Goal: Use online tool/utility: Use online tool/utility

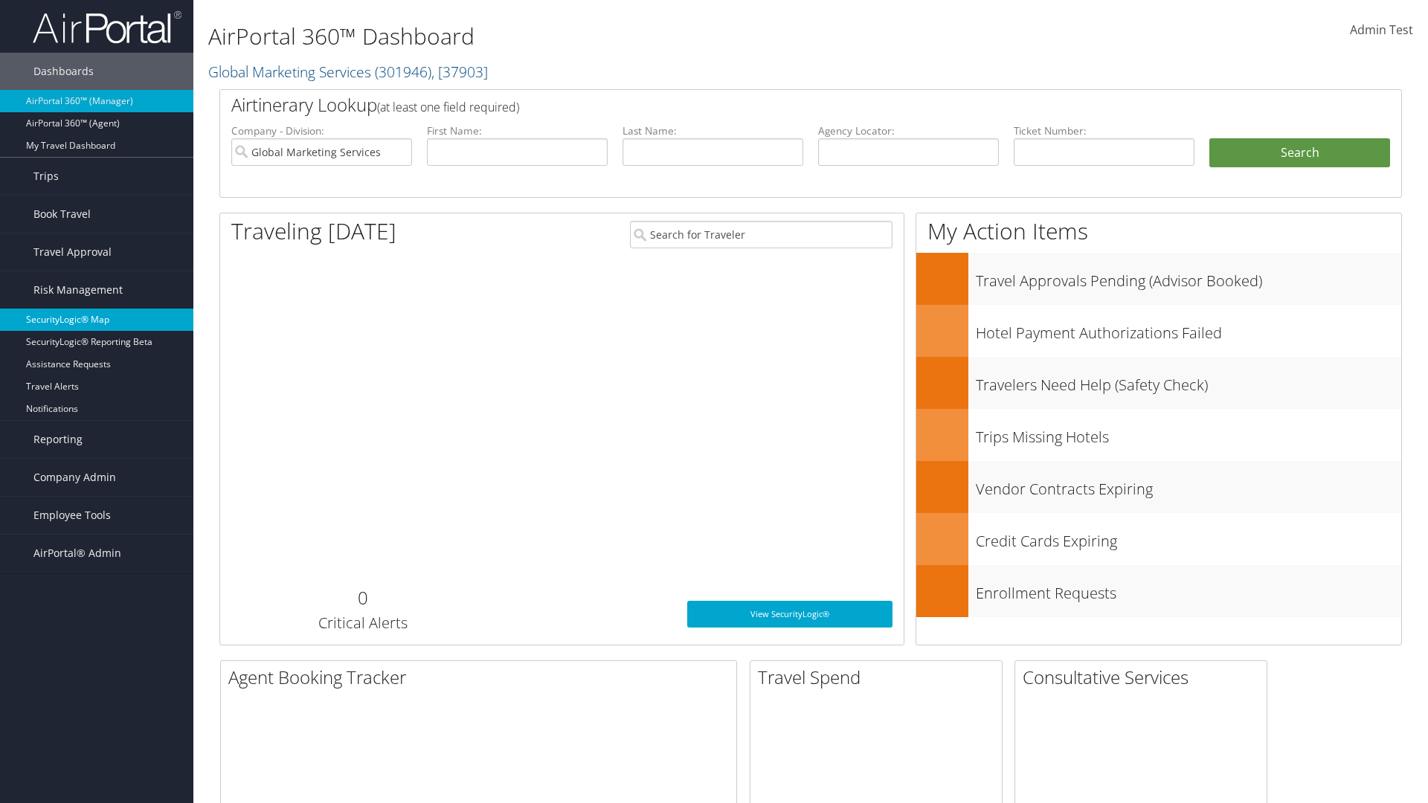
click at [97, 320] on link "SecurityLogic® Map" at bounding box center [96, 320] width 193 height 22
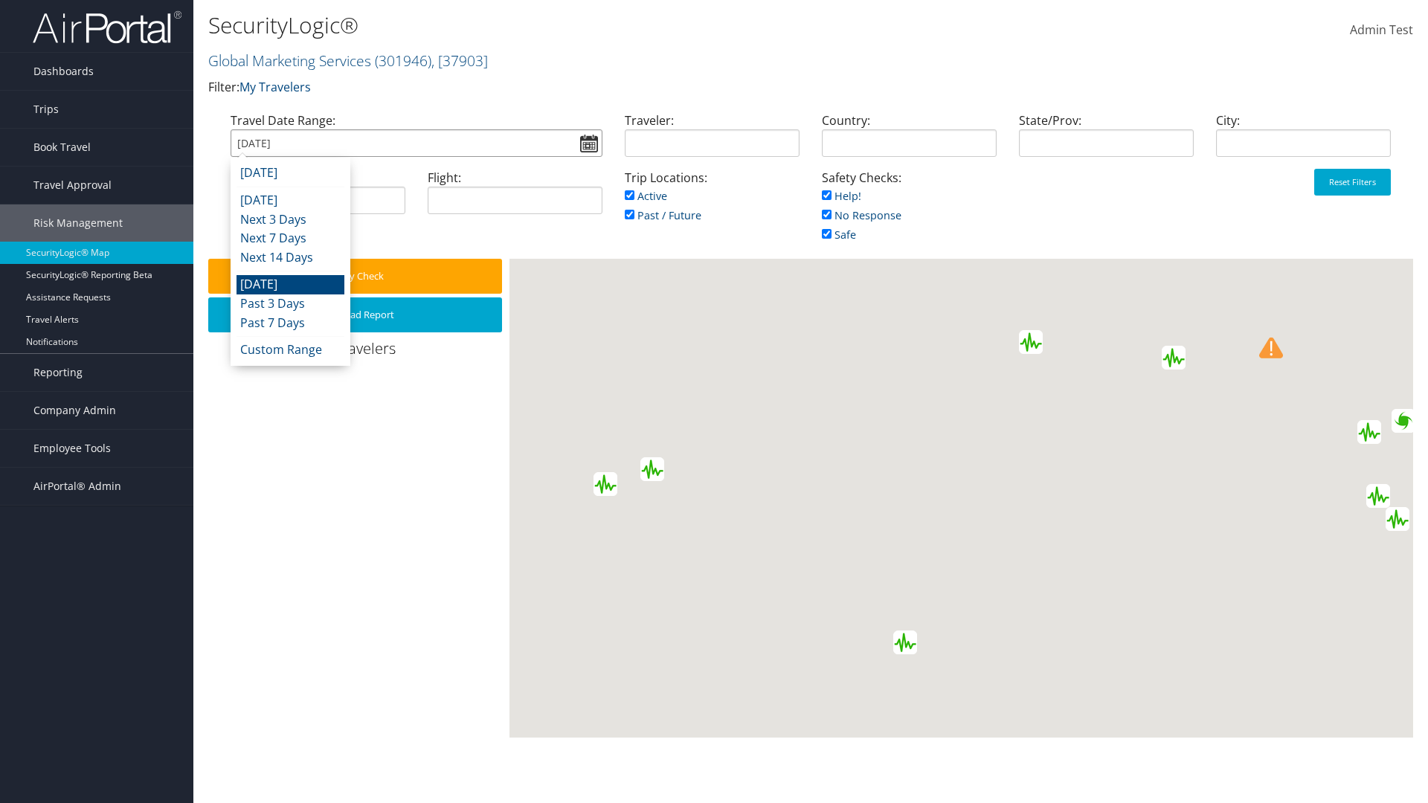
click at [416, 143] on input "[DATE]" at bounding box center [417, 143] width 372 height 28
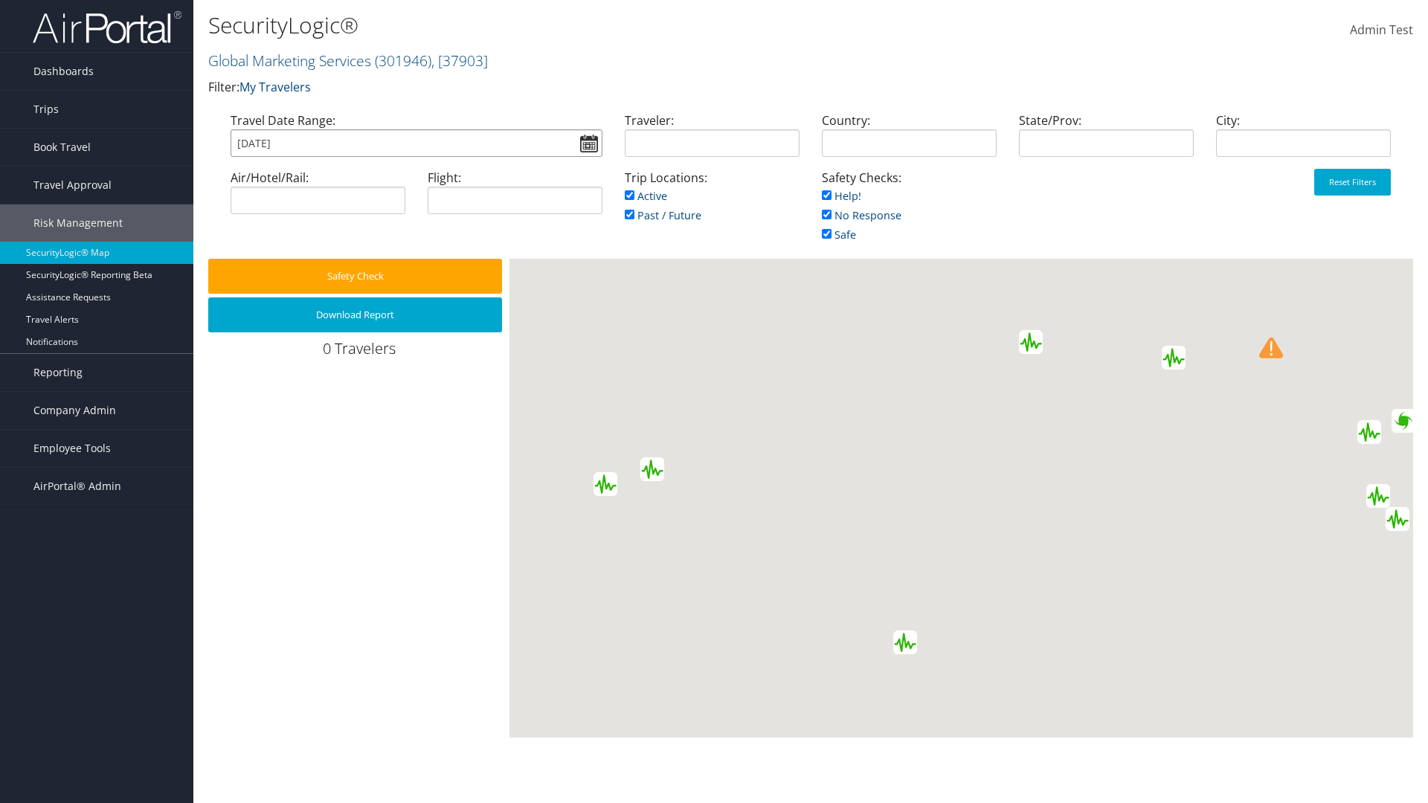
click at [416, 143] on input "[DATE]" at bounding box center [417, 143] width 372 height 28
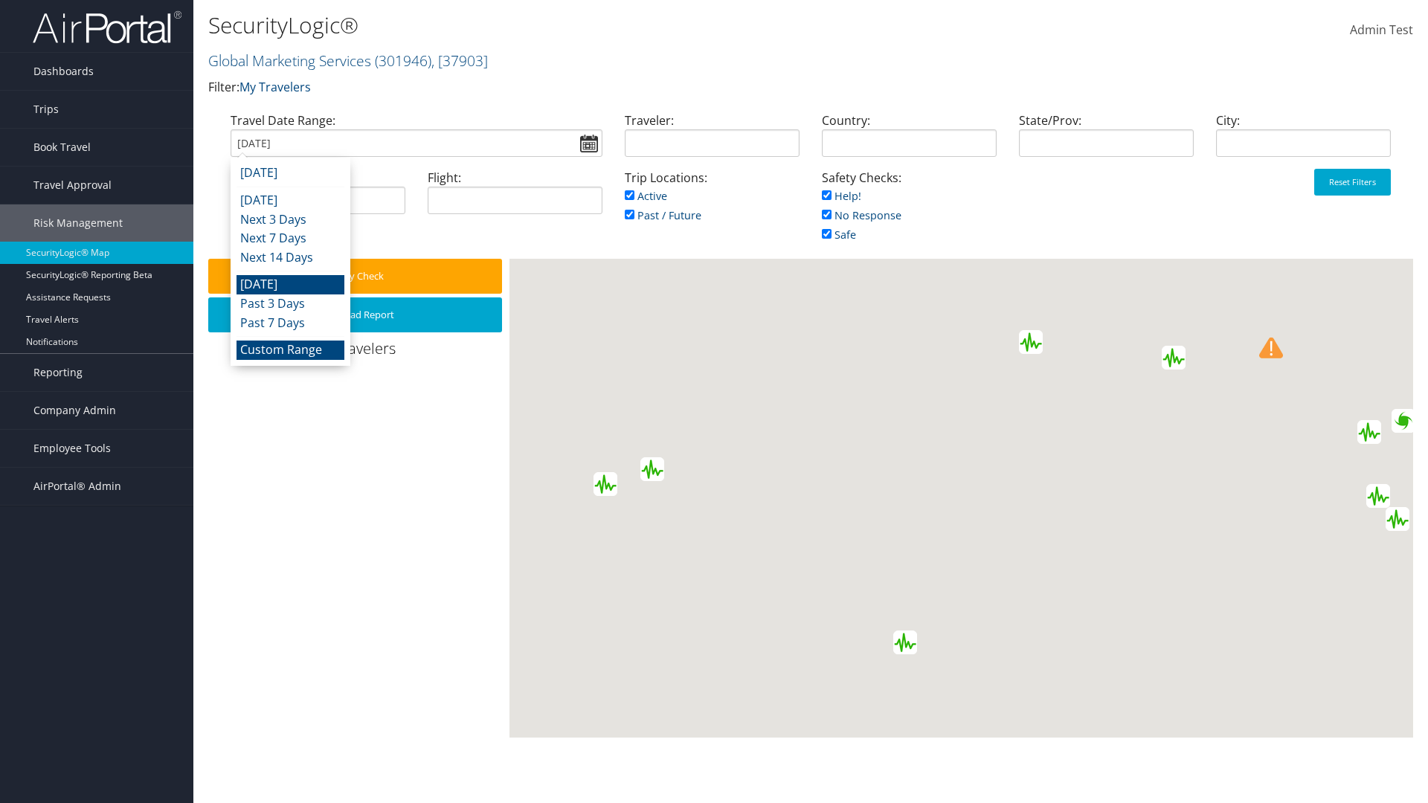
click at [290, 350] on li "Custom Range" at bounding box center [290, 350] width 108 height 19
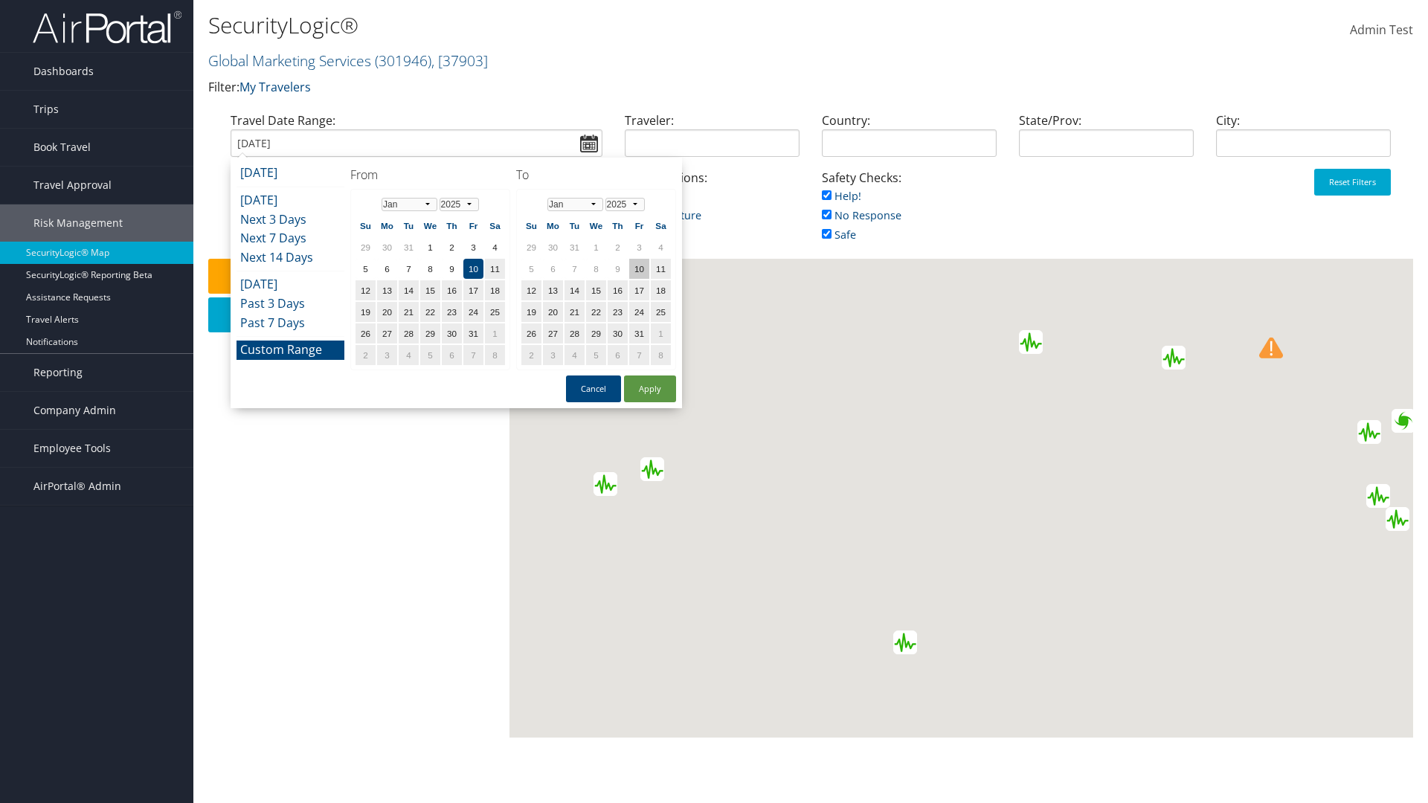
click at [639, 268] on td "10" at bounding box center [639, 269] width 20 height 20
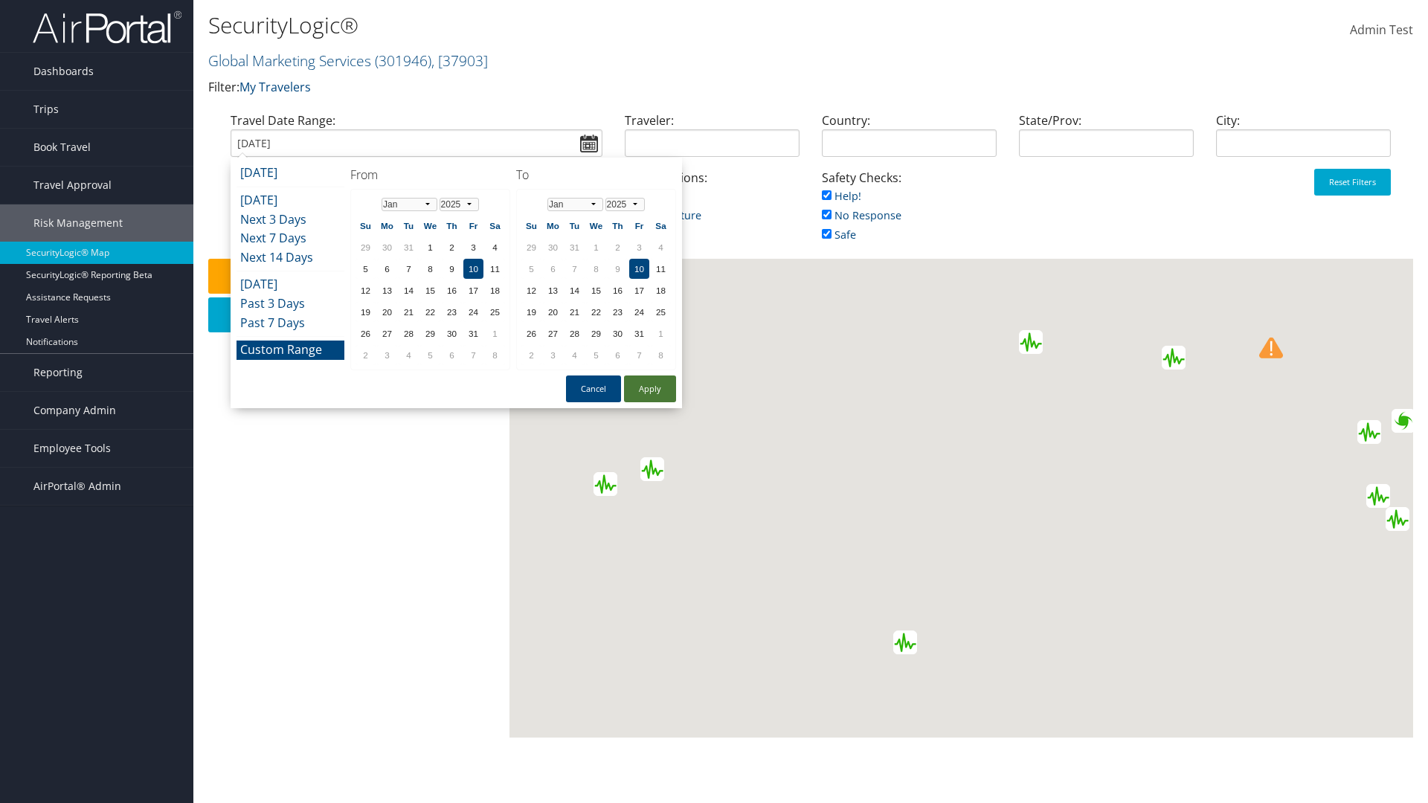
click at [650, 389] on button "Apply" at bounding box center [650, 389] width 52 height 27
type input "[DATE]"
